Goal: Task Accomplishment & Management: Manage account settings

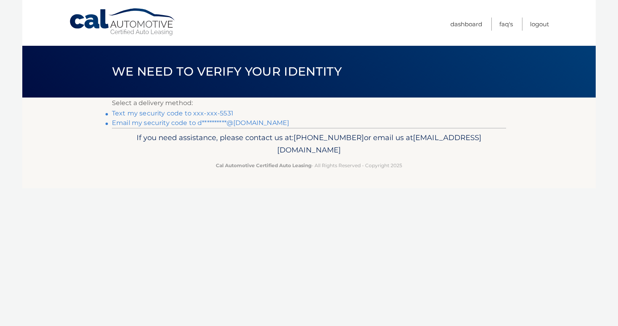
click at [136, 112] on link "Text my security code to xxx-xxx-5531" at bounding box center [173, 114] width 122 height 8
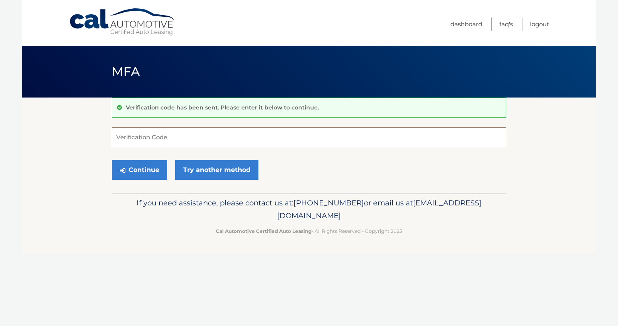
click at [169, 139] on input "Verification Code" at bounding box center [309, 138] width 394 height 20
type input "775070"
click at [135, 167] on button "Continue" at bounding box center [139, 170] width 55 height 20
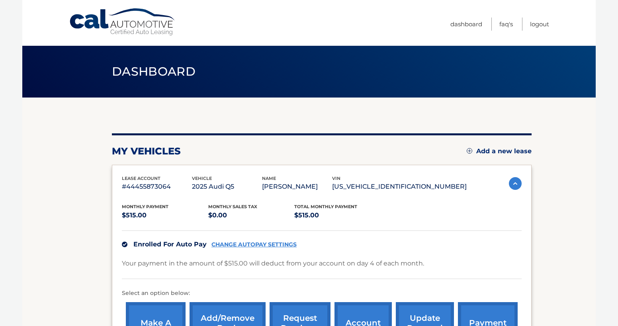
scroll to position [126, 0]
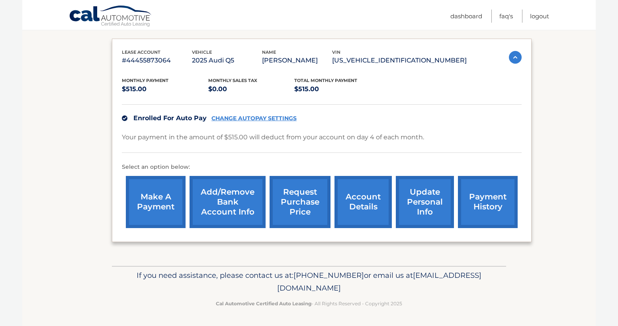
click at [370, 208] on link "account details" at bounding box center [363, 202] width 57 height 52
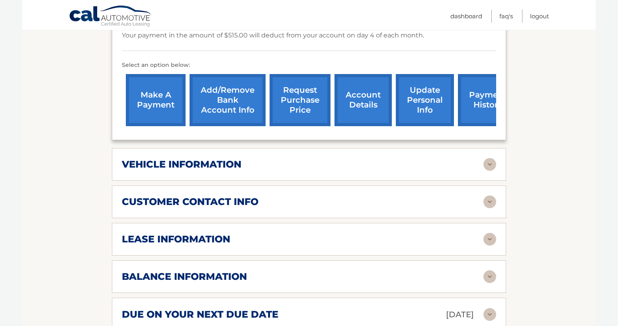
scroll to position [239, 0]
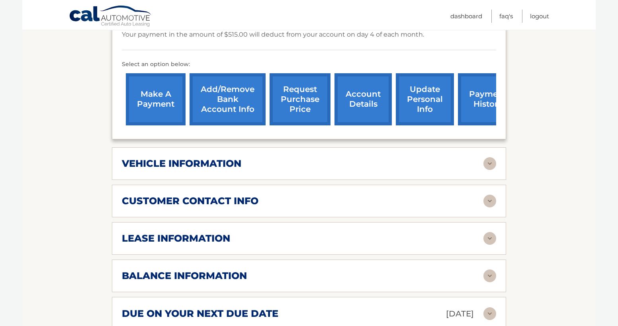
click at [351, 163] on div "vehicle information" at bounding box center [303, 164] width 362 height 12
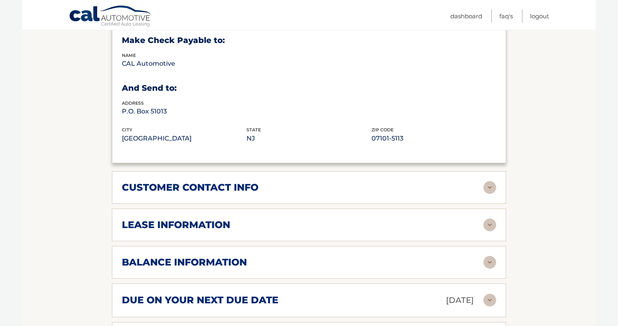
scroll to position [457, 0]
click at [344, 183] on div "customer contact info" at bounding box center [303, 187] width 362 height 12
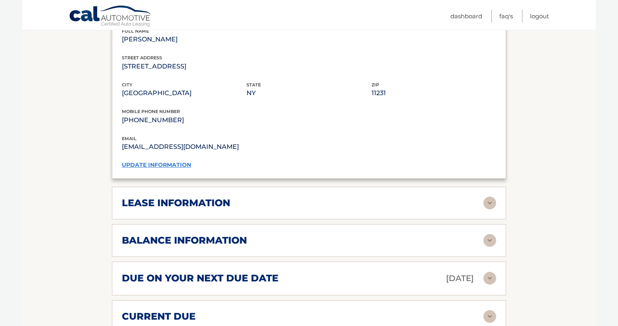
scroll to position [637, 0]
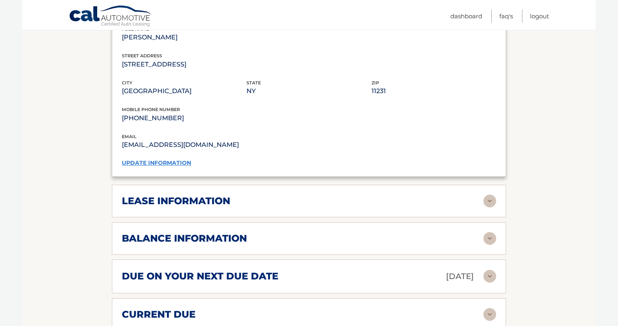
click at [332, 195] on div "lease information" at bounding box center [309, 201] width 375 height 13
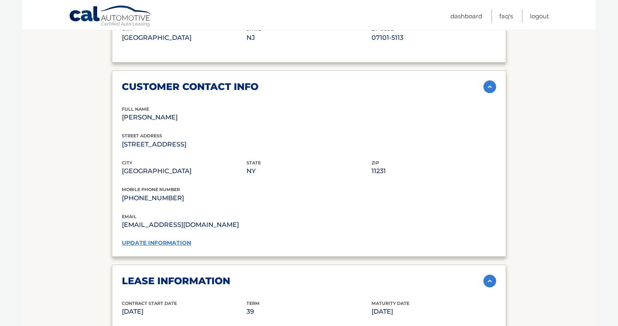
scroll to position [1023, 0]
